Goal: Information Seeking & Learning: Find specific fact

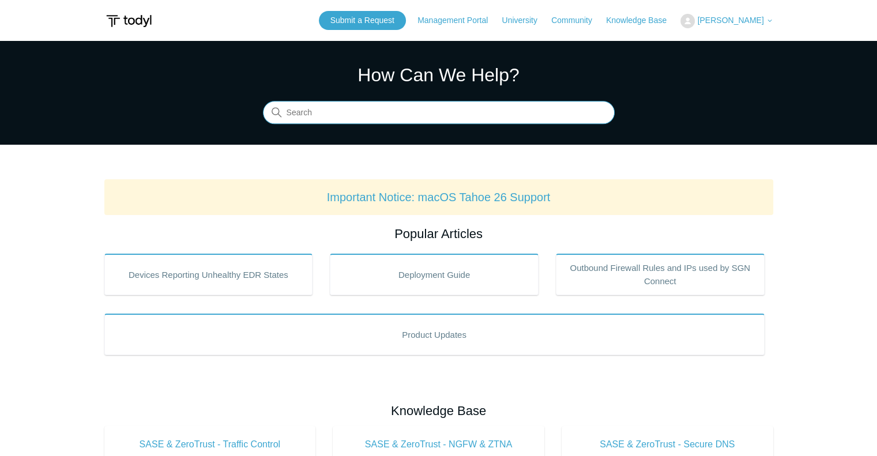
click at [377, 104] on input "Search" at bounding box center [439, 112] width 352 height 23
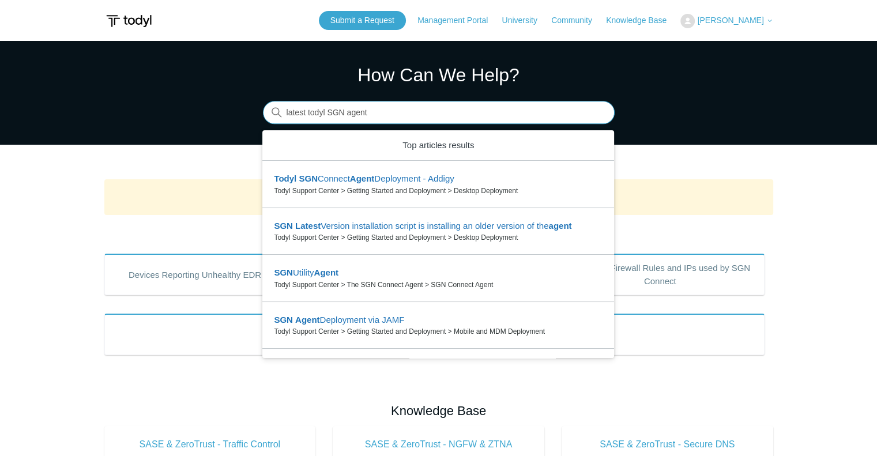
type input "latest todyl SGN agent"
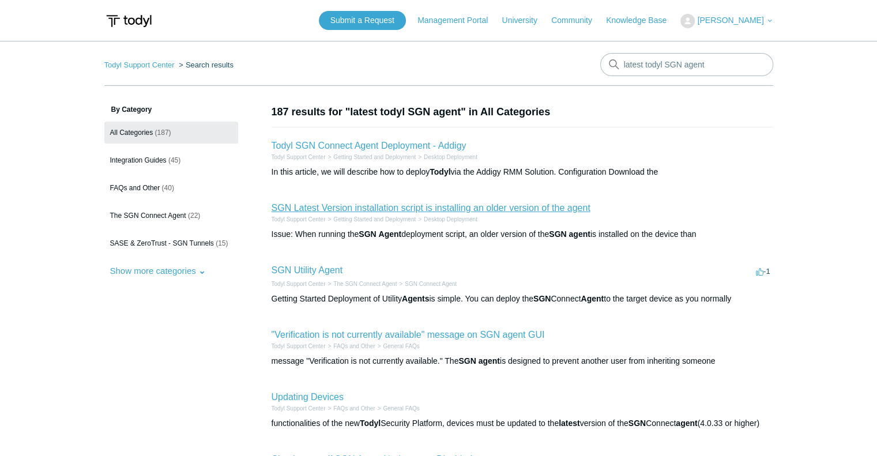
click at [349, 208] on link "SGN Latest Version installation script is installing an older version of the ag…" at bounding box center [430, 208] width 319 height 10
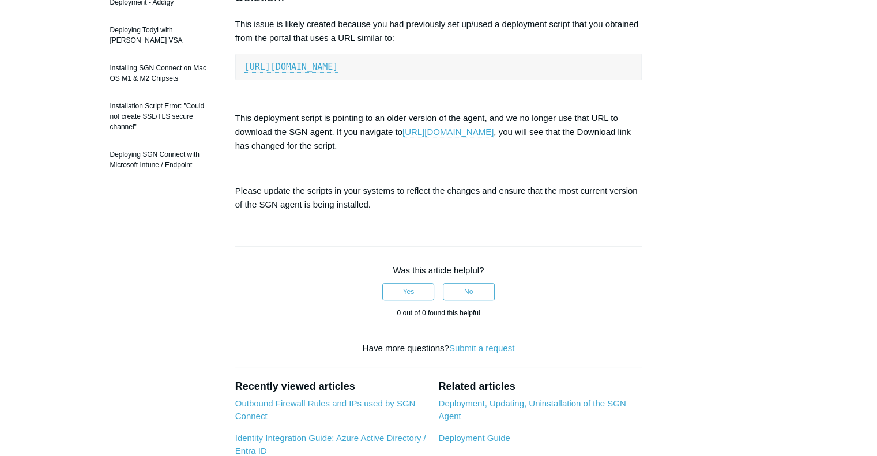
scroll to position [115, 0]
